Goal: Task Accomplishment & Management: Manage account settings

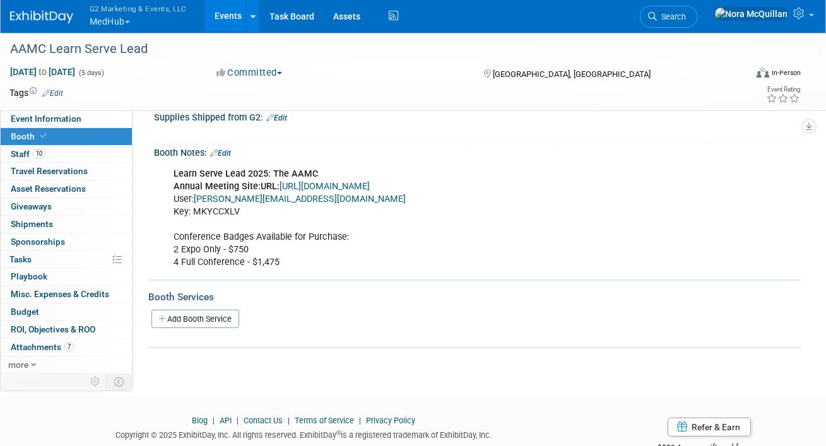
click at [102, 24] on button "G2 Marketing & Events, LLC MedHub" at bounding box center [145, 16] width 114 height 33
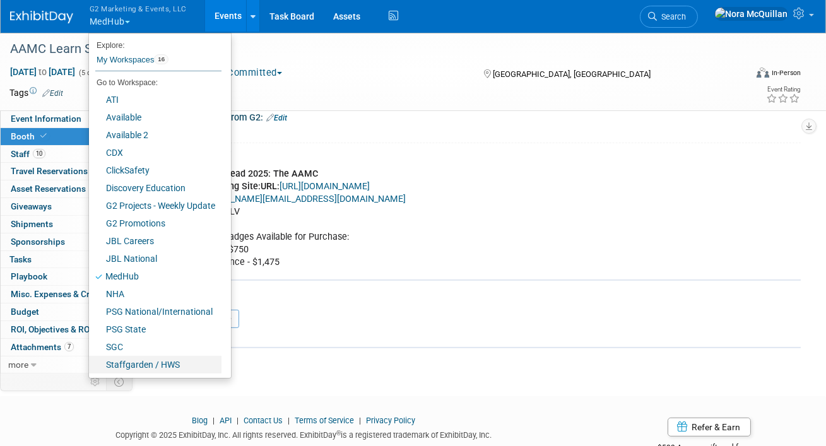
click at [135, 362] on link "Staffgarden / HWS" at bounding box center [155, 365] width 133 height 18
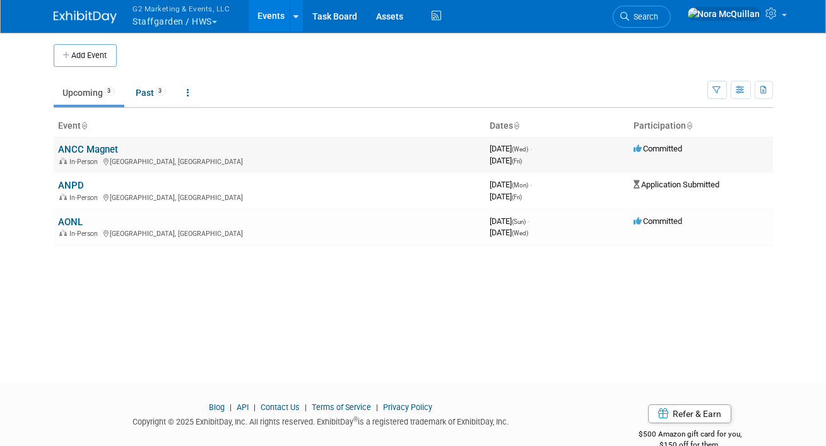
click at [89, 149] on link "ANCC Magnet" at bounding box center [89, 149] width 60 height 11
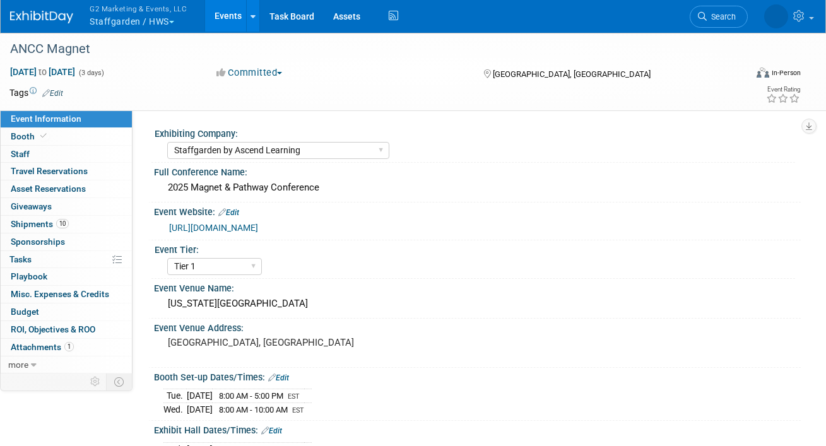
select select "Staffgarden by Ascend Learning"
select select "Tier 1"
select select "No"
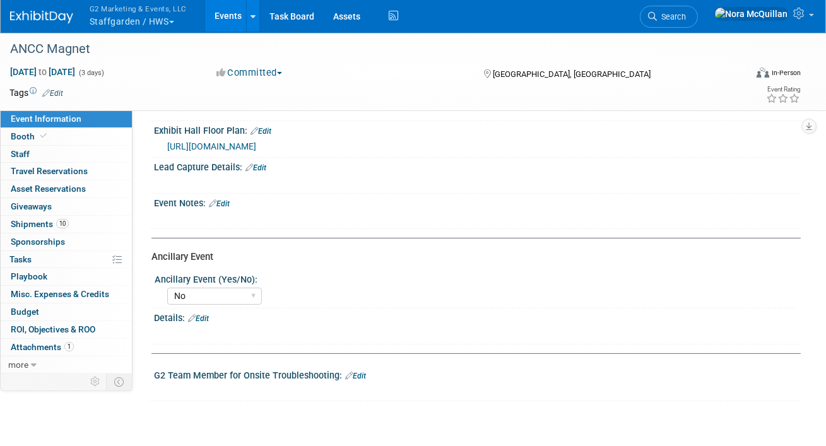
scroll to position [470, 0]
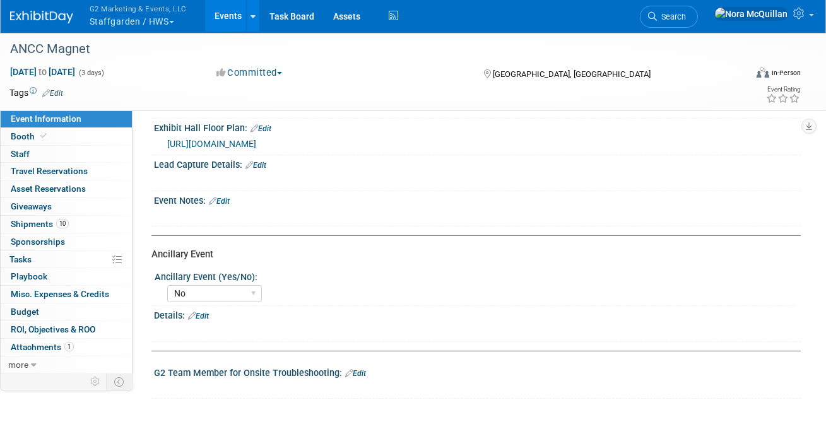
click at [263, 161] on link "Edit" at bounding box center [256, 165] width 21 height 9
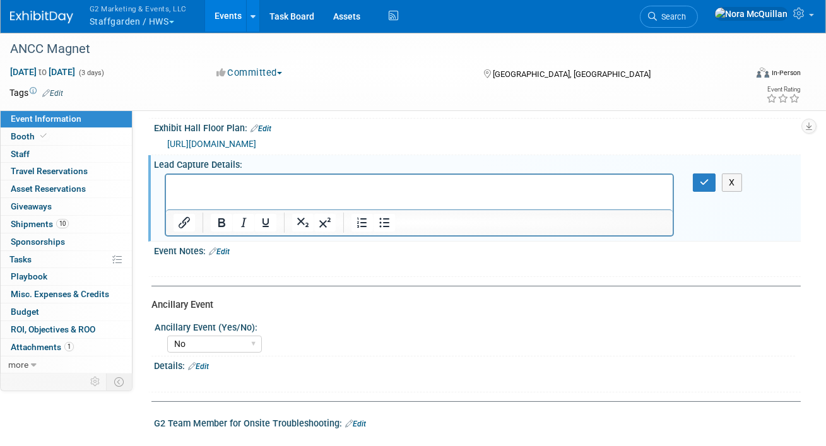
scroll to position [0, 0]
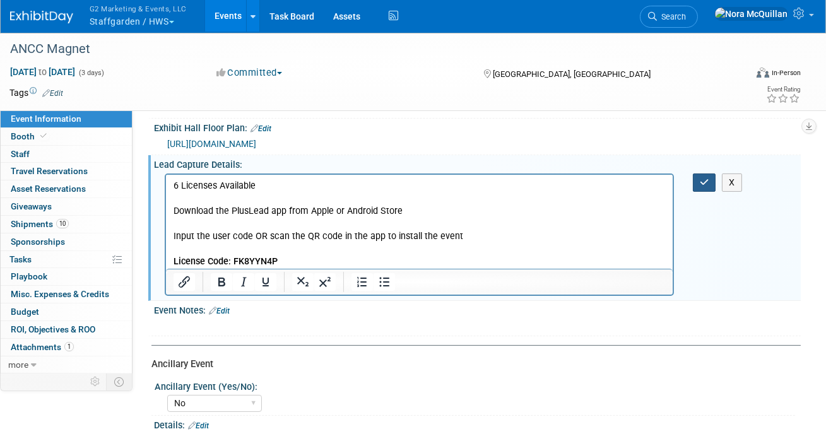
click at [697, 176] on button "button" at bounding box center [704, 183] width 23 height 18
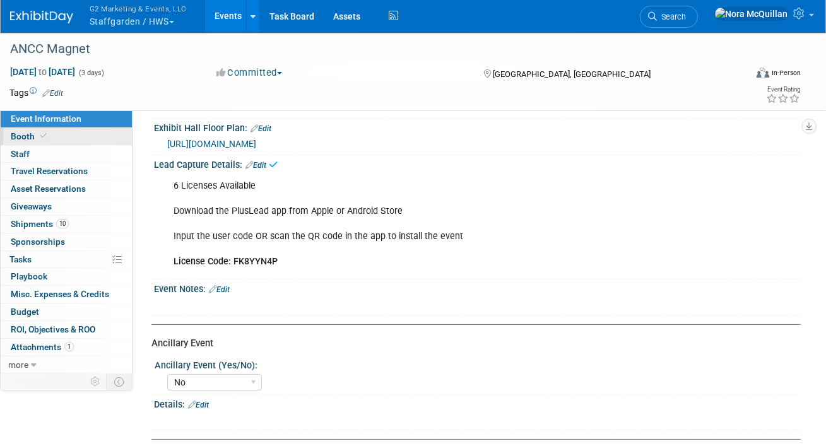
click at [63, 141] on link "Booth" at bounding box center [66, 136] width 131 height 17
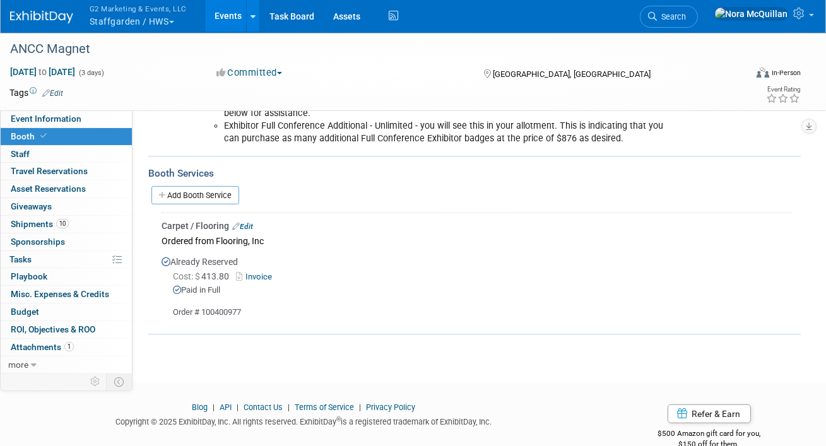
scroll to position [1158, 0]
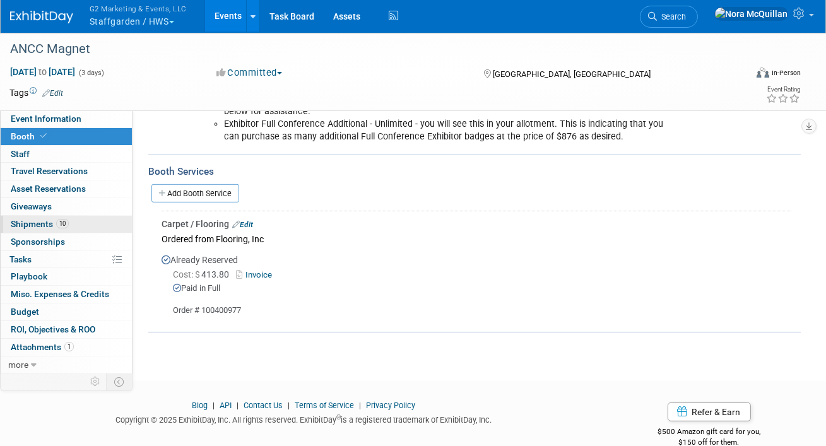
click at [37, 223] on span "Shipments 10" at bounding box center [40, 224] width 58 height 10
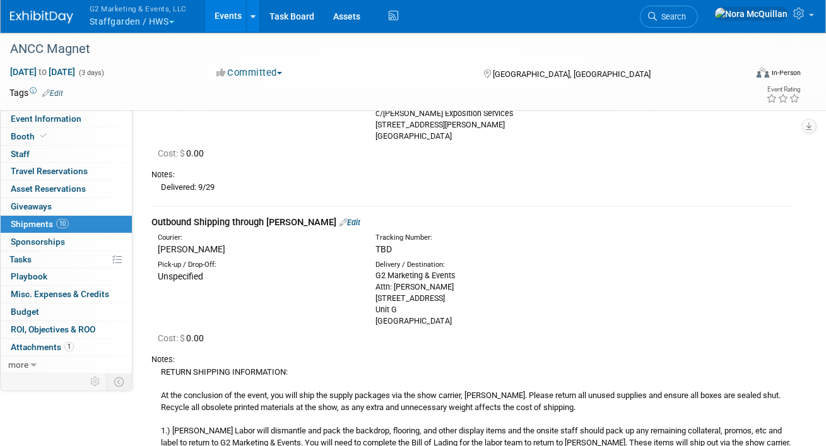
scroll to position [1644, 0]
click at [28, 367] on link "more" at bounding box center [66, 365] width 131 height 17
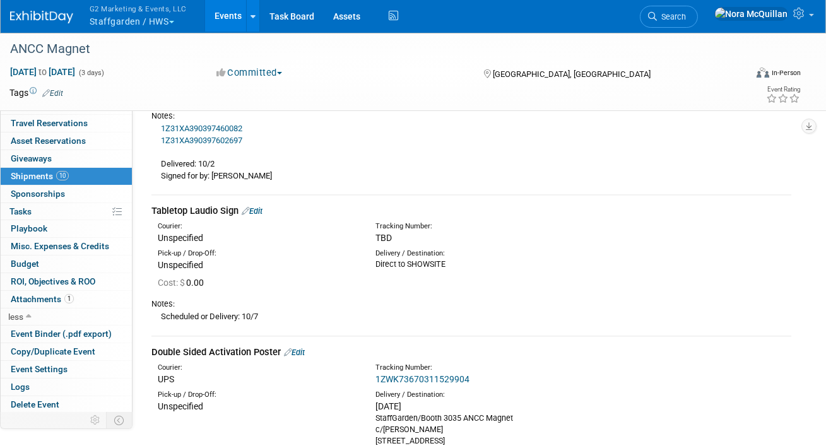
scroll to position [1084, 0]
click at [258, 206] on link "Edit" at bounding box center [252, 210] width 21 height 9
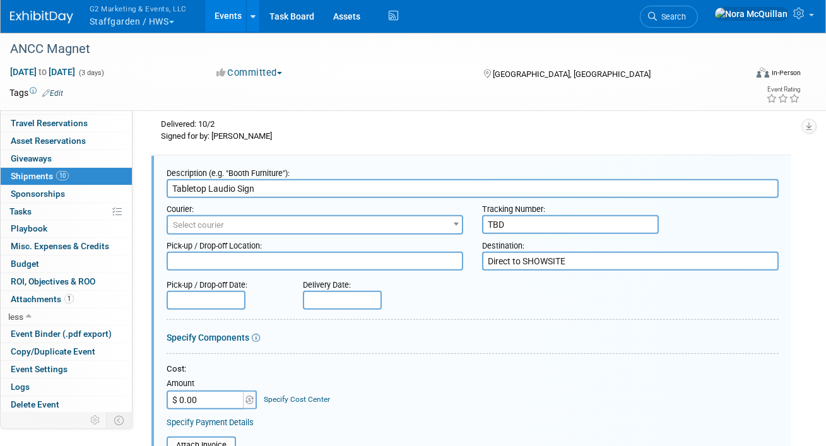
scroll to position [0, 0]
click at [506, 215] on input "TBD" at bounding box center [570, 224] width 177 height 19
paste input "393886522538"
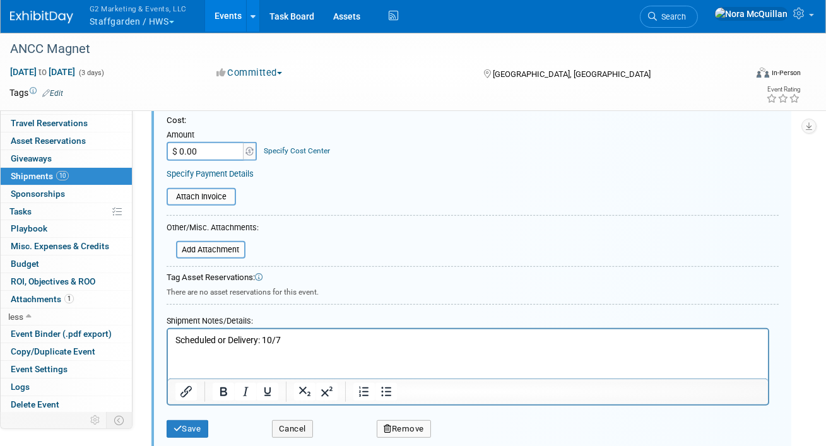
scroll to position [1374, 0]
type input "393886522538"
click at [181, 424] on icon "submit" at bounding box center [178, 428] width 9 height 8
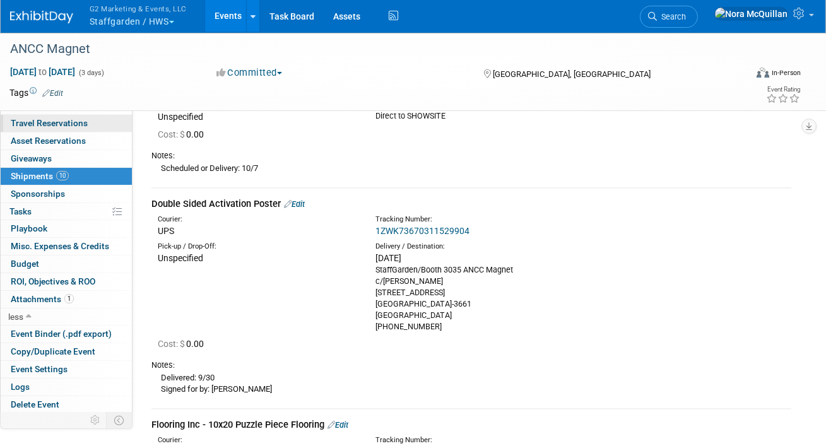
scroll to position [0, 0]
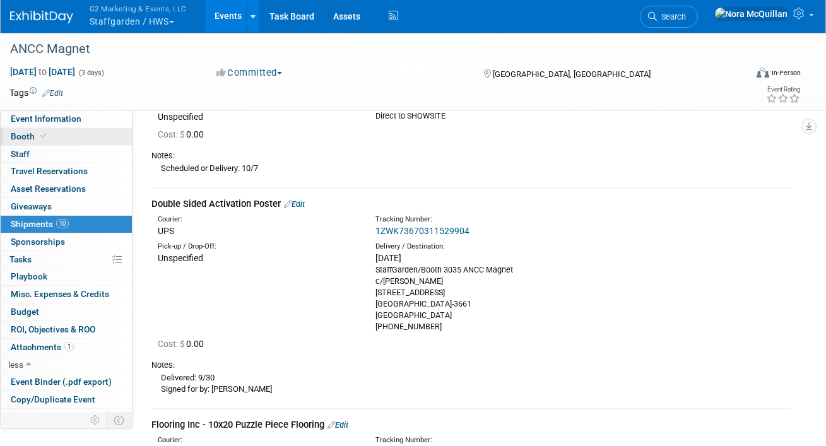
click at [53, 132] on link "Booth" at bounding box center [66, 136] width 131 height 17
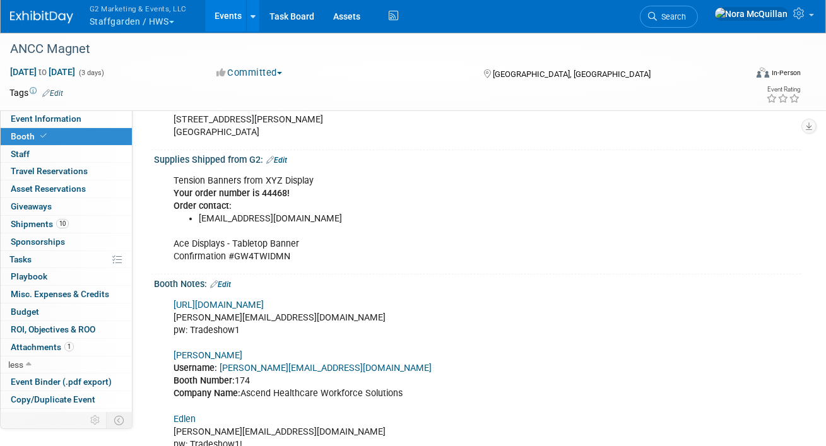
scroll to position [511, 0]
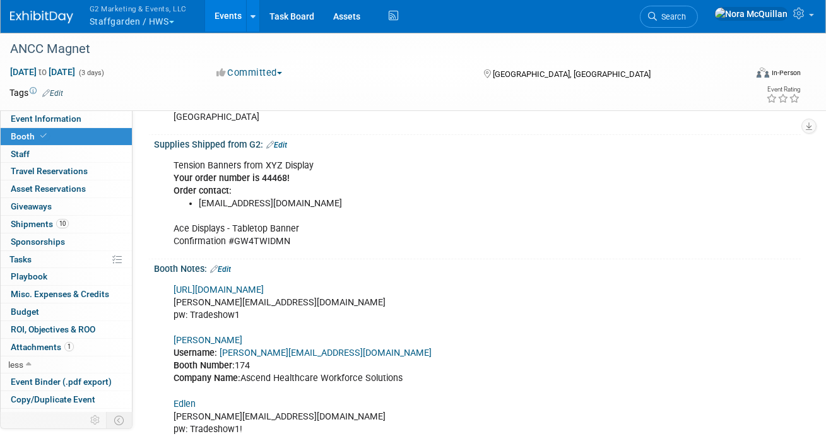
click at [281, 144] on link "Edit" at bounding box center [276, 145] width 21 height 9
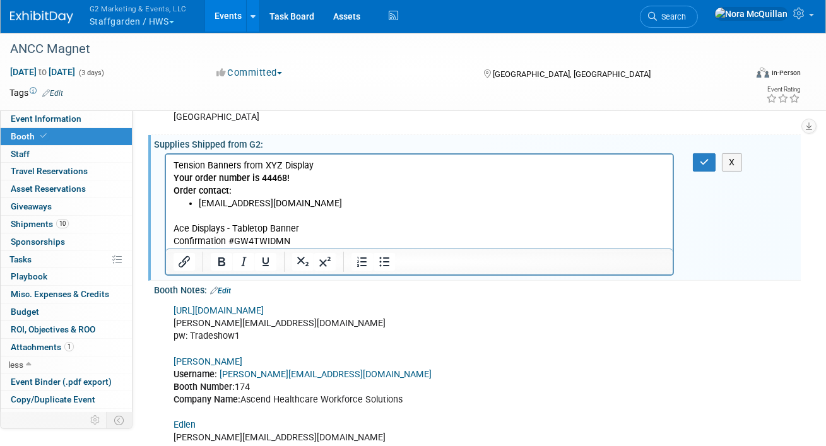
scroll to position [0, 0]
click at [312, 237] on p "Ace Displays - Tabletop Banner Confirmation #GW4TWIDMN" at bounding box center [419, 229] width 492 height 38
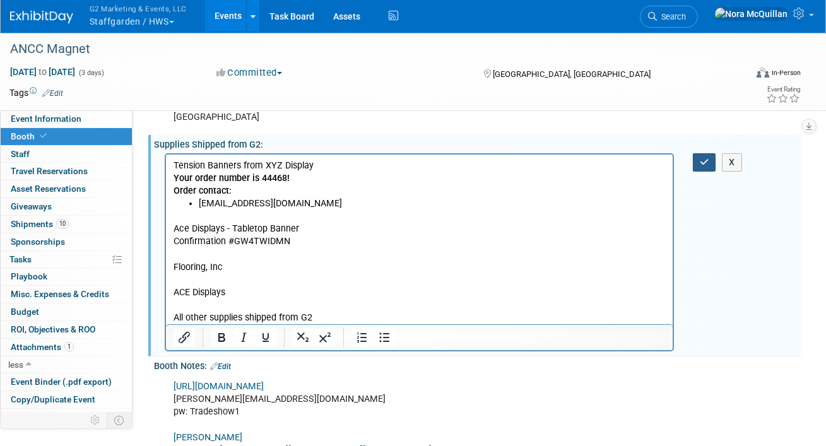
click at [703, 162] on icon "button" at bounding box center [704, 162] width 9 height 9
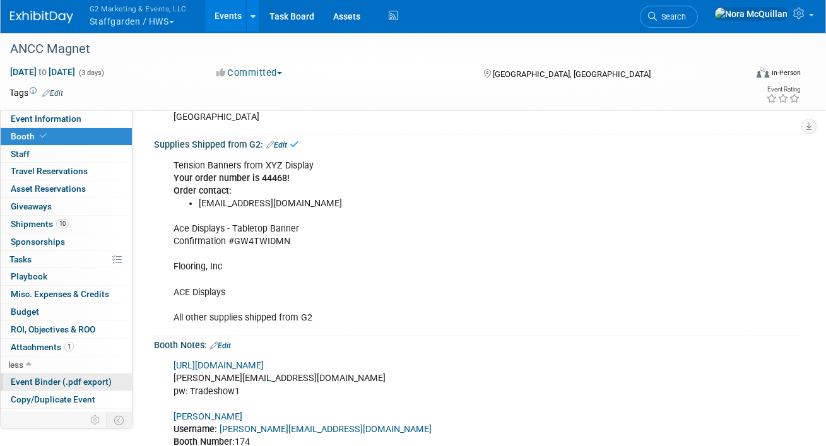
scroll to position [48, 0]
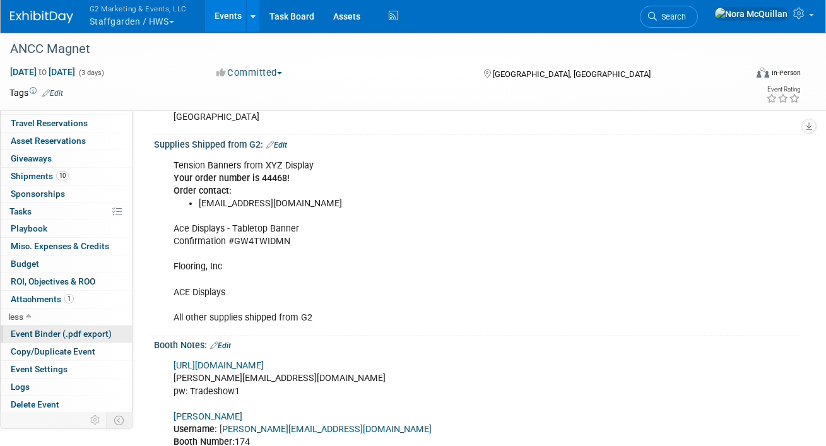
click at [42, 338] on link "Event Binder (.pdf export)" at bounding box center [66, 334] width 131 height 17
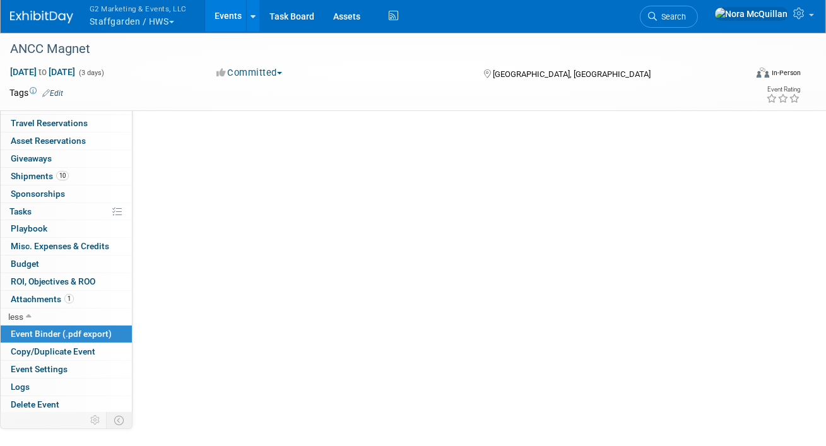
scroll to position [0, 0]
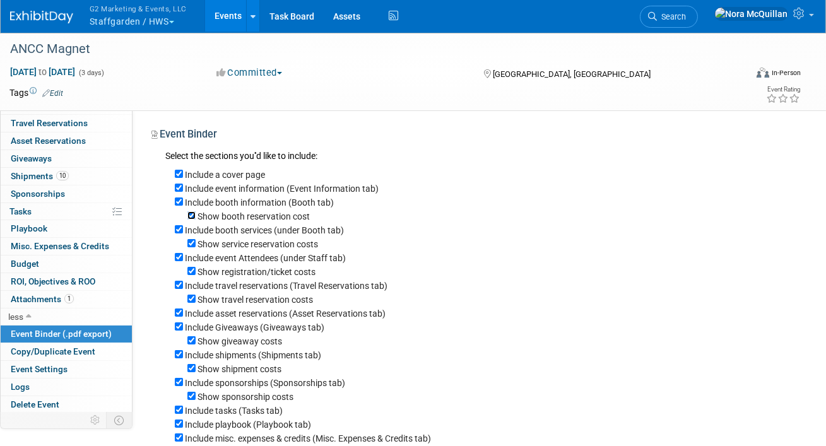
click at [192, 217] on input "Show booth reservation cost" at bounding box center [191, 215] width 8 height 8
checkbox input "false"
click at [177, 232] on input "Include booth services (under Booth tab)" at bounding box center [179, 229] width 8 height 8
checkbox input "false"
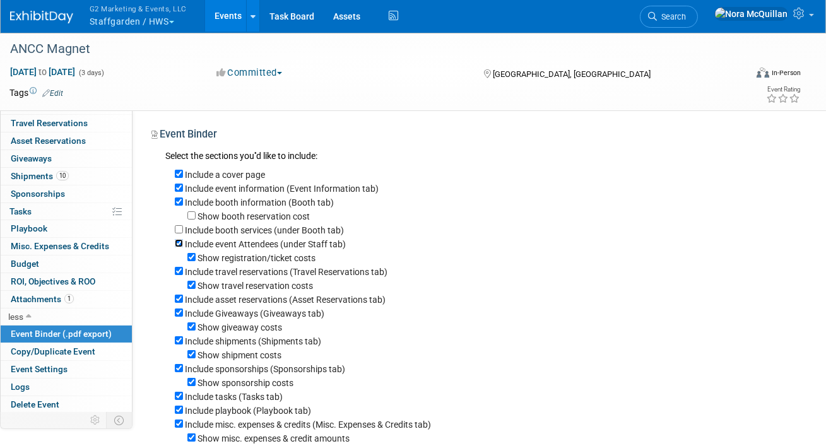
click at [175, 243] on input "Include event Attendees (under Staff tab)" at bounding box center [179, 243] width 8 height 8
checkbox input "false"
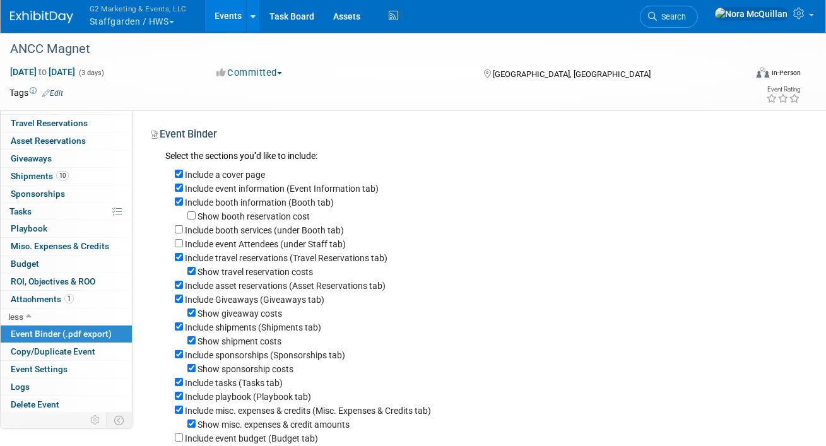
click at [176, 254] on div "Include travel reservations (Travel Reservations tab)" at bounding box center [483, 258] width 617 height 14
click at [177, 259] on input "Include travel reservations (Travel Reservations tab)" at bounding box center [179, 257] width 8 height 8
checkbox input "false"
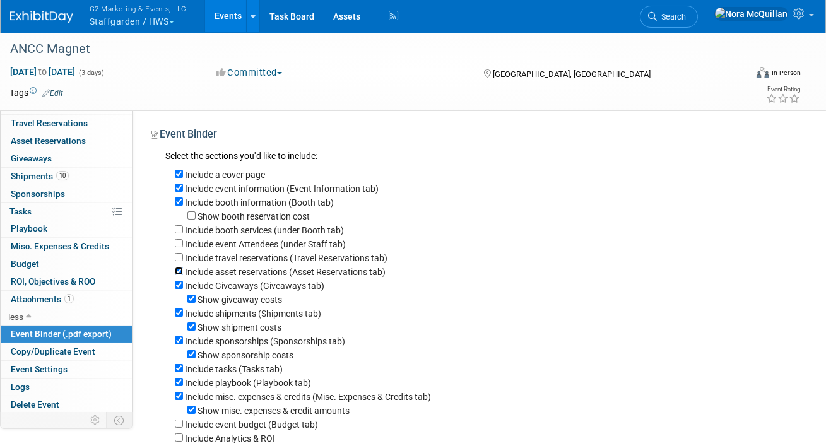
click at [177, 270] on input "Include asset reservations (Asset Reservations tab)" at bounding box center [179, 271] width 8 height 8
checkbox input "false"
click at [181, 288] on input "Include Giveaways (Giveaways tab)" at bounding box center [179, 285] width 8 height 8
checkbox input "false"
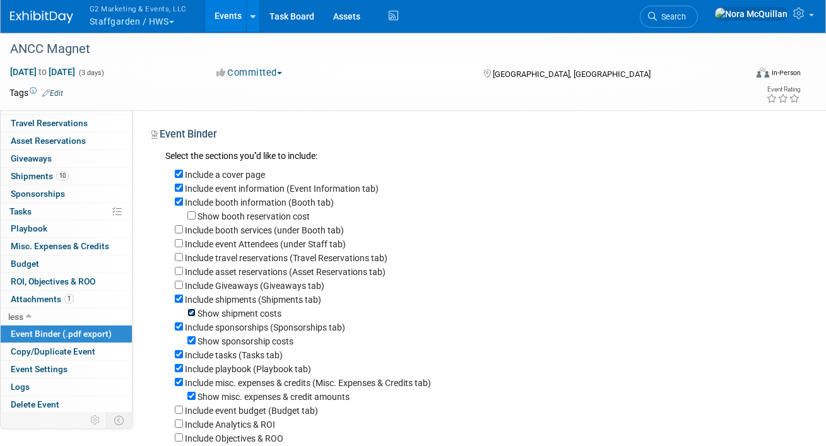
click at [193, 317] on input "Show shipment costs" at bounding box center [191, 313] width 8 height 8
checkbox input "false"
click at [181, 326] on input "Include sponsorships (Sponsorships tab)" at bounding box center [179, 327] width 8 height 8
checkbox input "false"
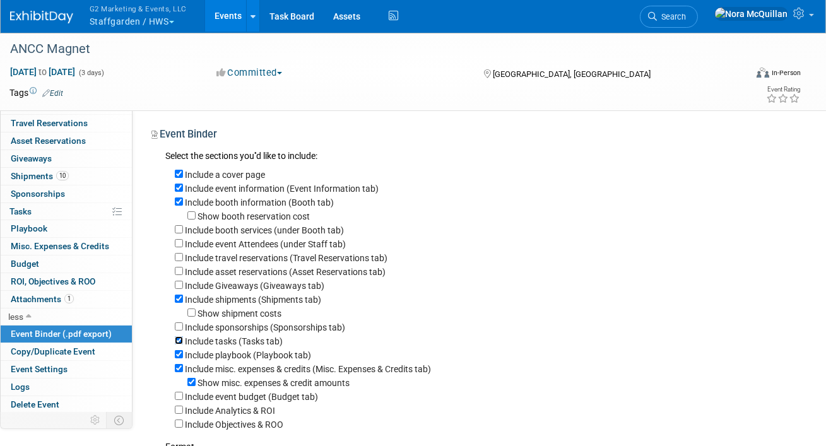
click at [181, 343] on input "Include tasks (Tasks tab)" at bounding box center [179, 340] width 8 height 8
checkbox input "false"
click at [181, 355] on input "Include playbook (Playbook tab)" at bounding box center [179, 354] width 8 height 8
checkbox input "false"
click at [179, 371] on input "Include misc. expenses & credits (Misc. Expenses & Credits tab)" at bounding box center [179, 368] width 8 height 8
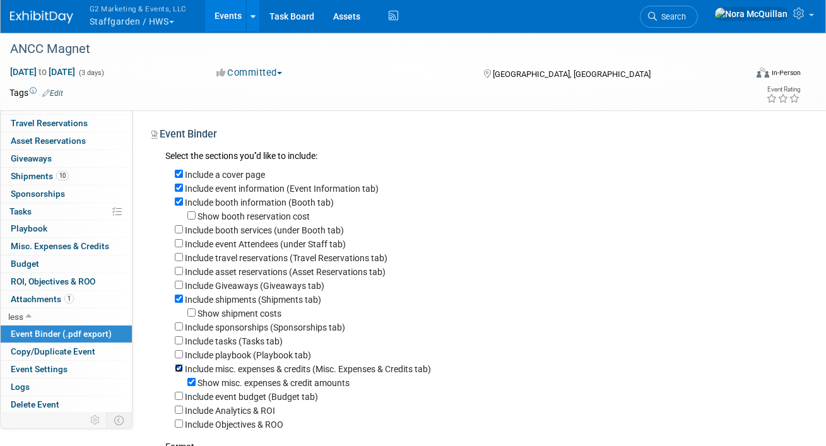
checkbox input "false"
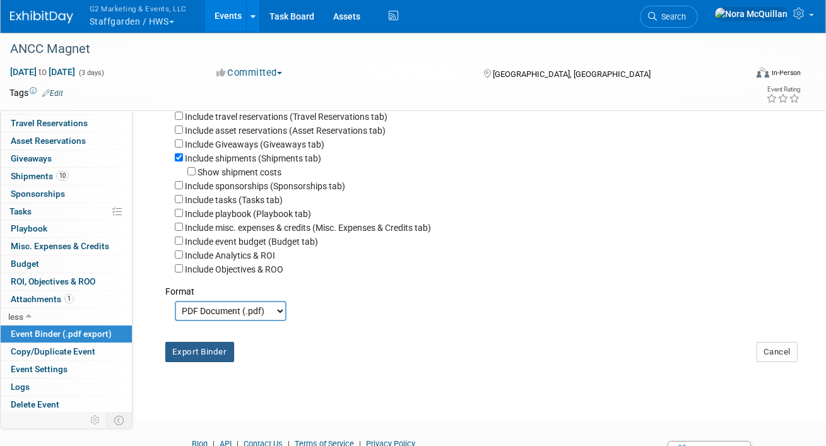
click at [198, 356] on button "Export Binder" at bounding box center [199, 352] width 69 height 20
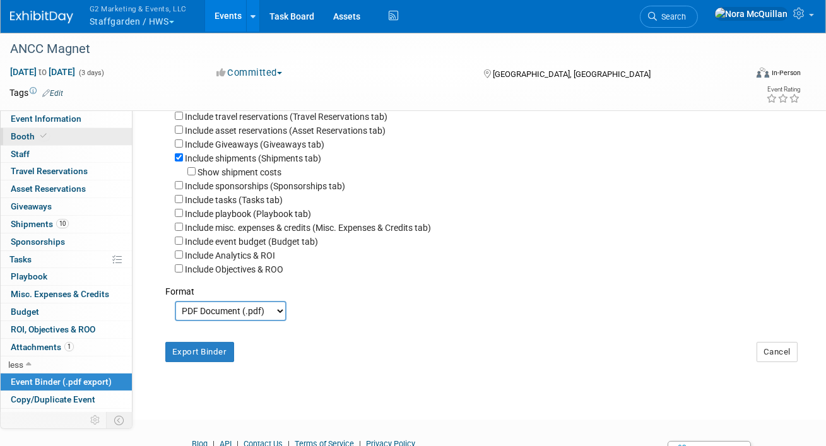
click at [59, 133] on link "Booth" at bounding box center [66, 136] width 131 height 17
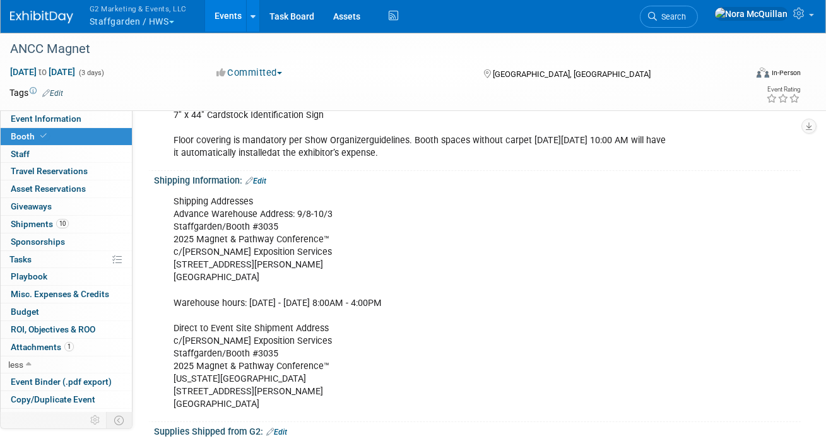
scroll to position [223, 0]
